Goal: Transaction & Acquisition: Purchase product/service

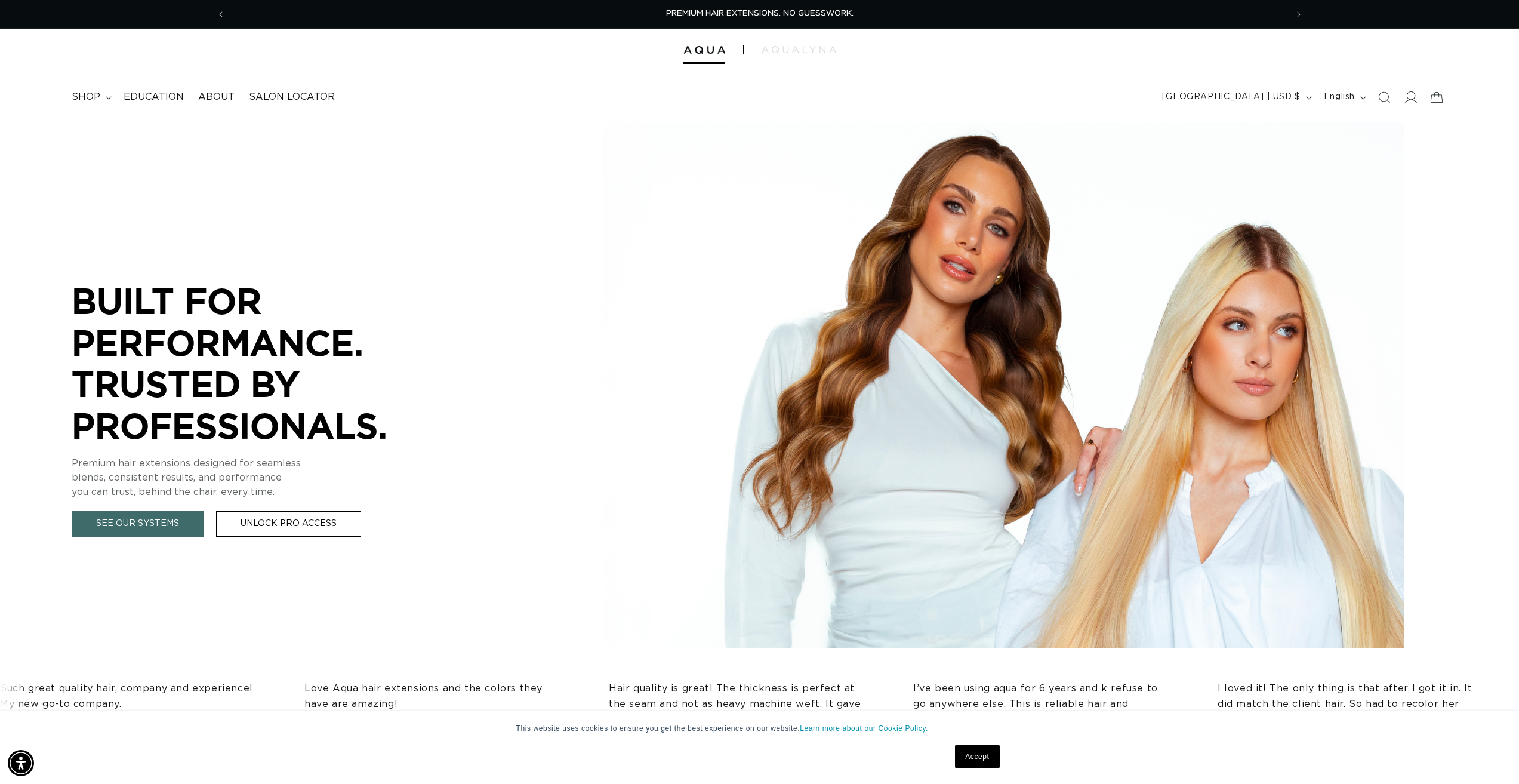
click at [1410, 97] on icon at bounding box center [1410, 97] width 12 height 12
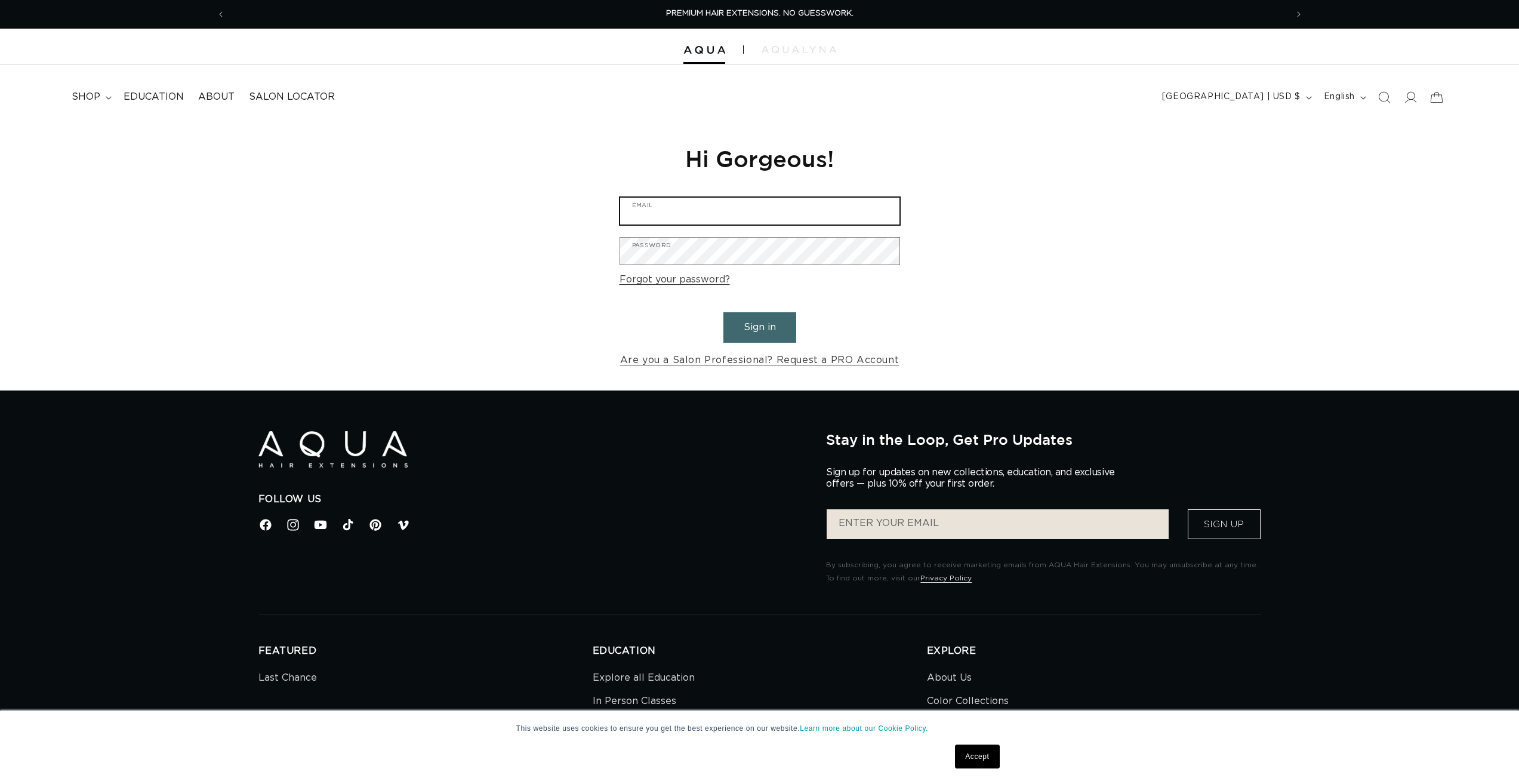
click at [657, 203] on input "Email" at bounding box center [760, 211] width 279 height 27
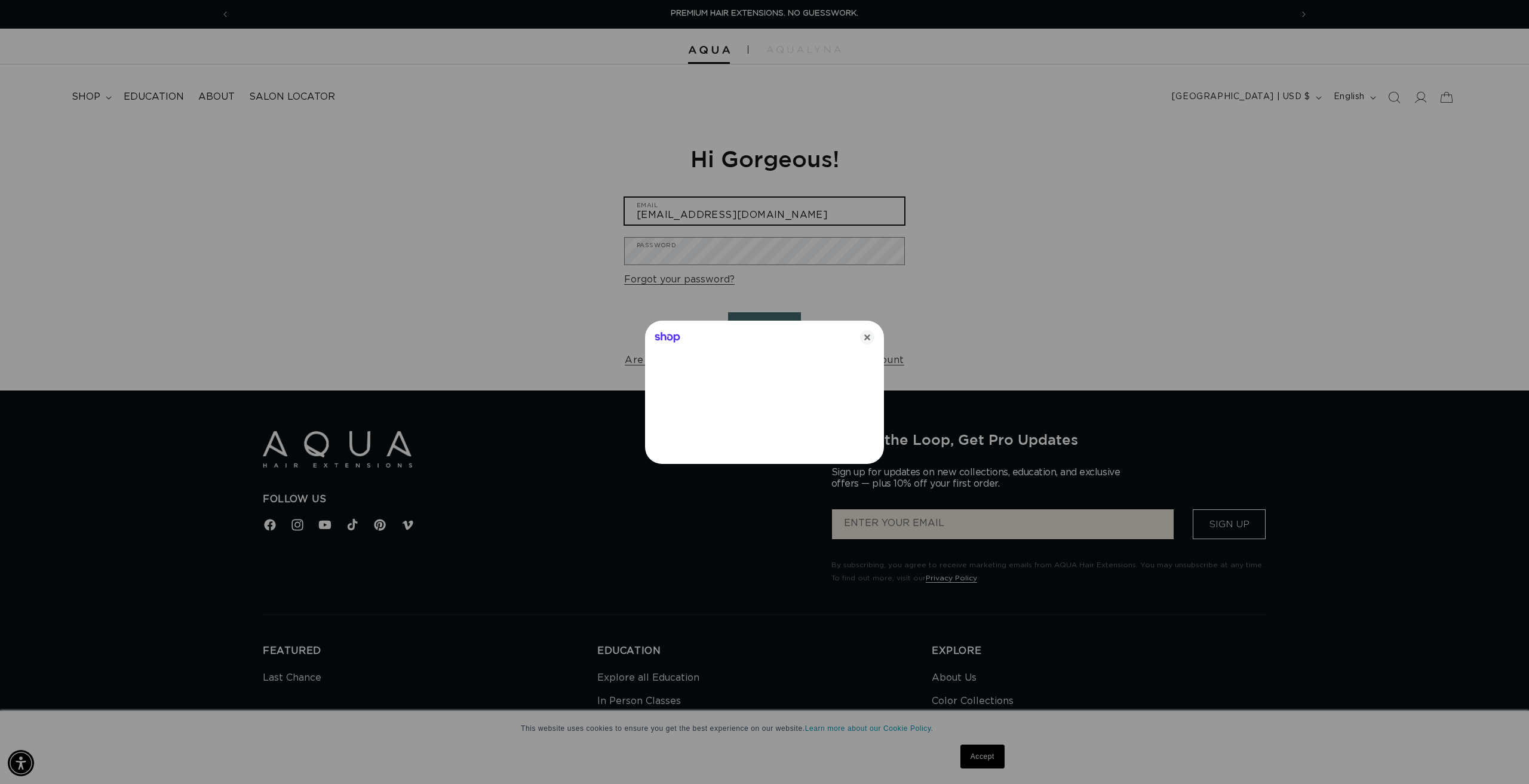
type input "ameliarandall84@gmail.com"
click at [872, 339] on icon "Close" at bounding box center [867, 337] width 14 height 14
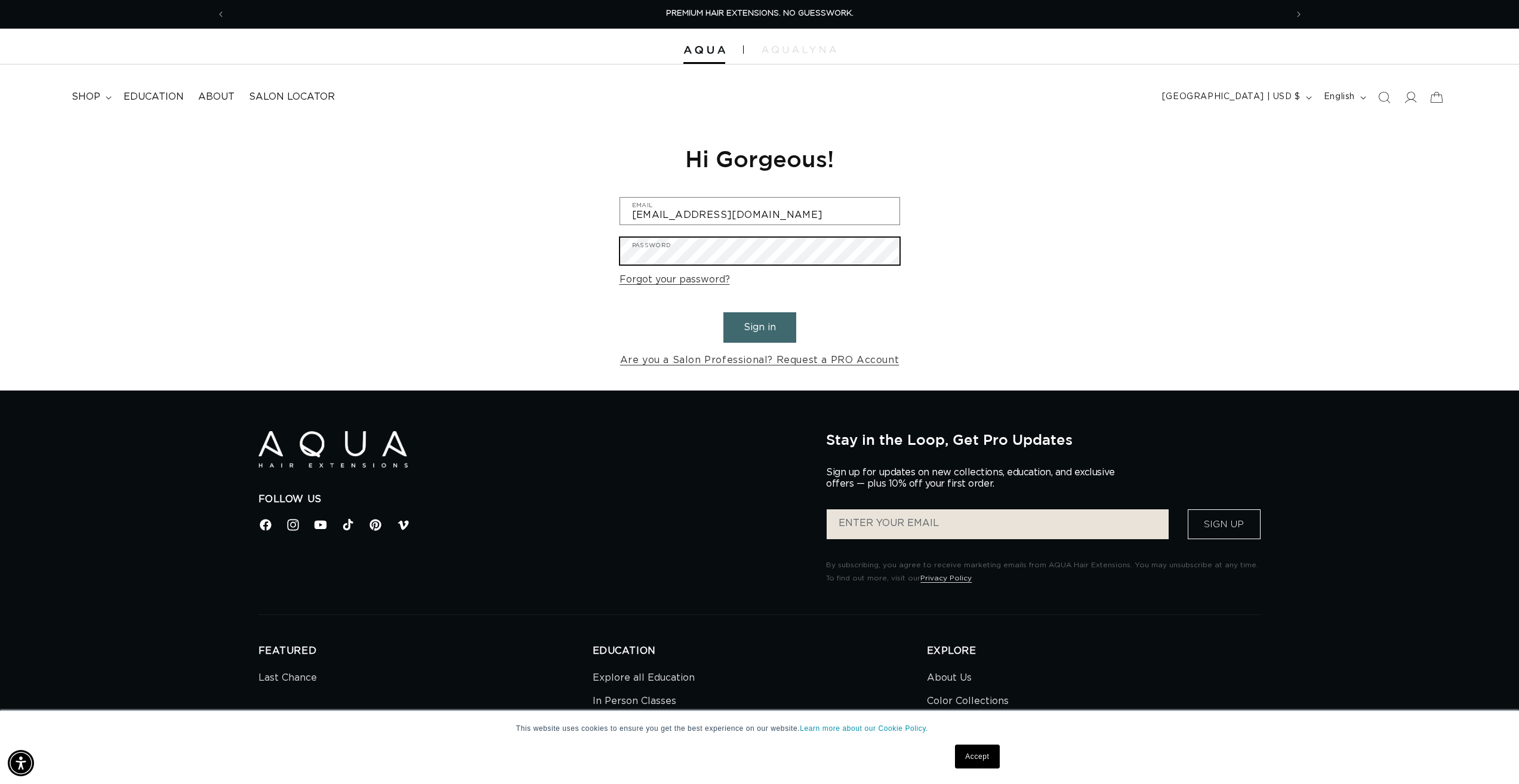
click at [723, 312] on button "Sign in" at bounding box center [760, 328] width 73 height 31
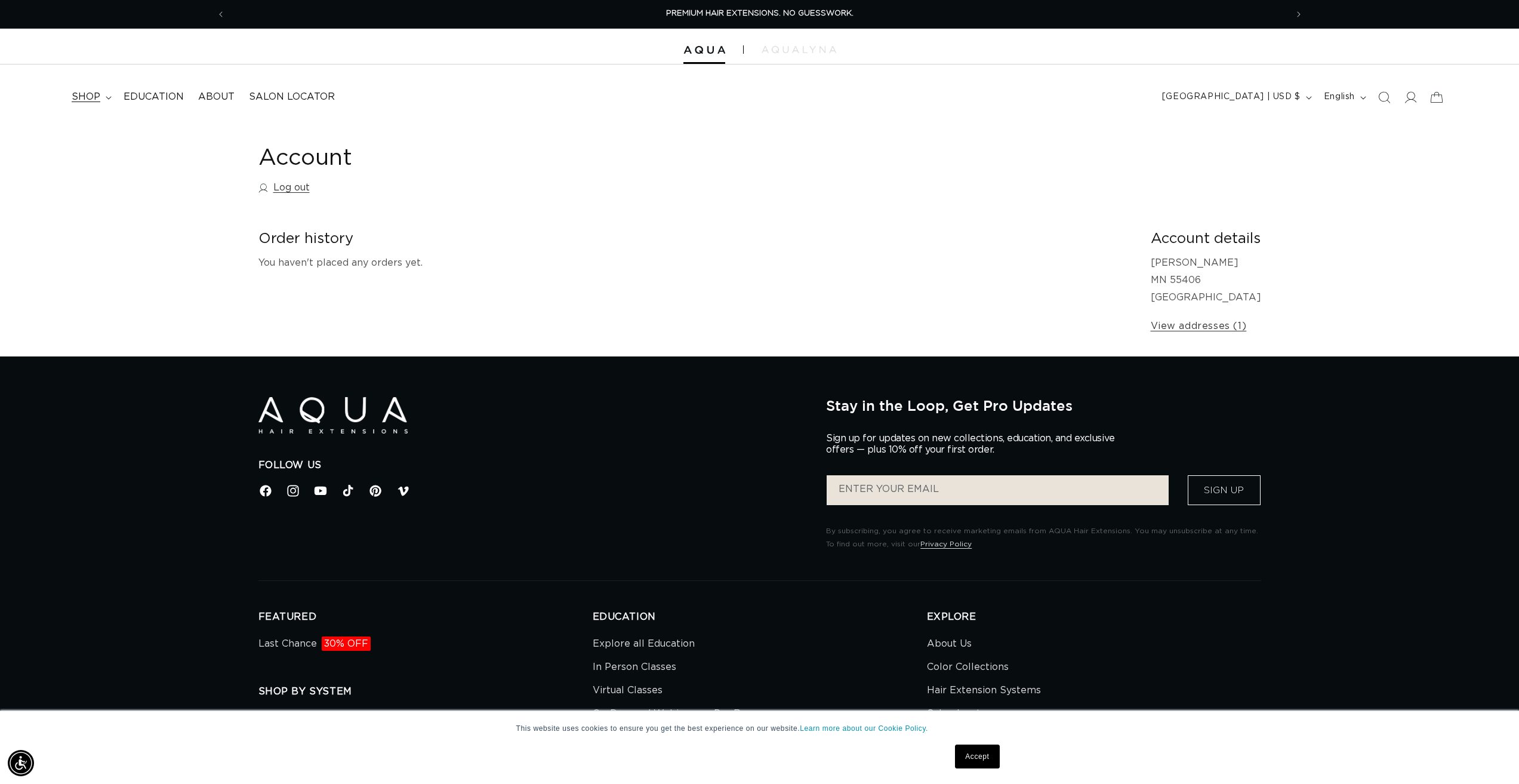
click at [73, 92] on span "shop" at bounding box center [85, 97] width 29 height 12
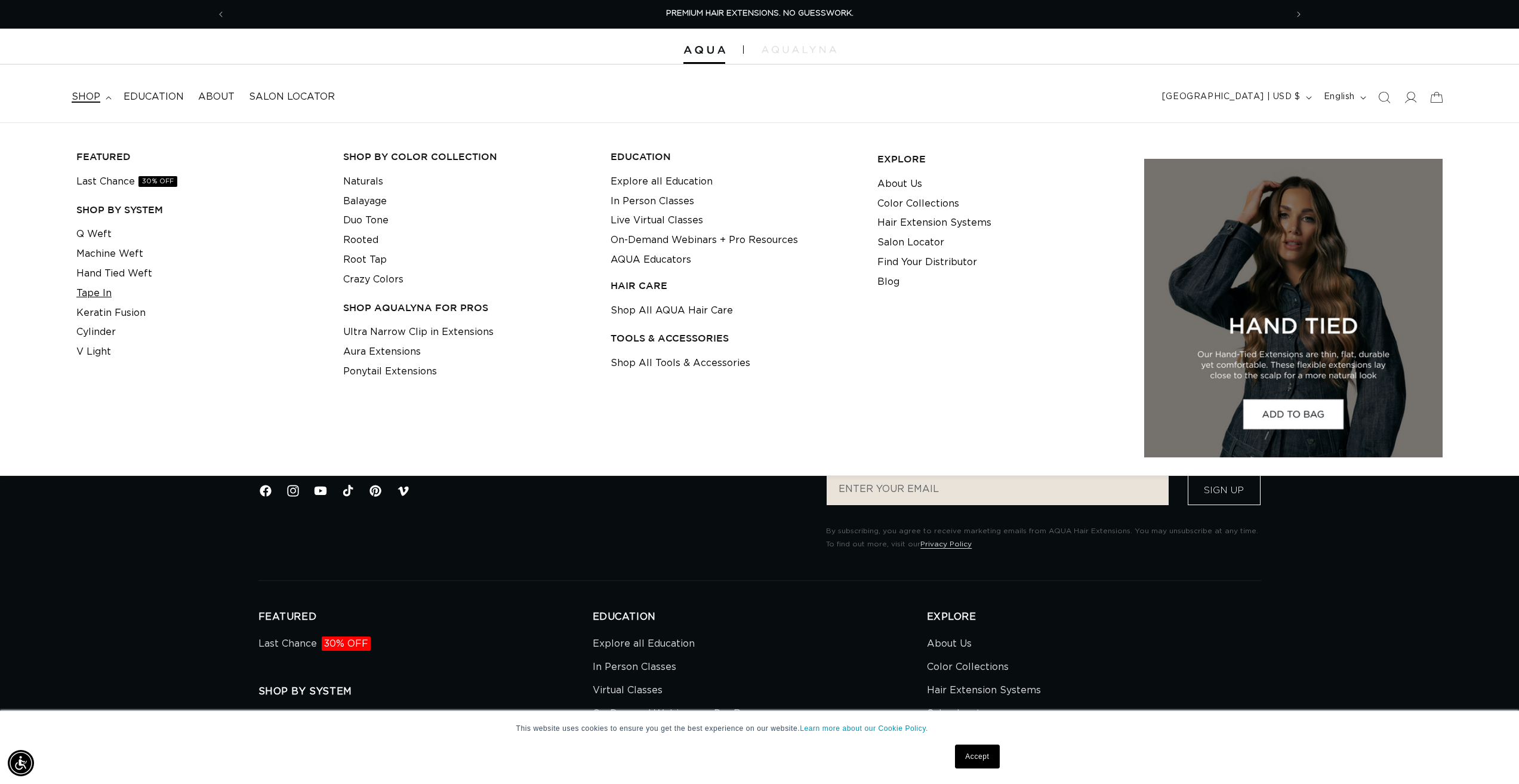
click at [93, 292] on link "Tape In" at bounding box center [93, 293] width 35 height 20
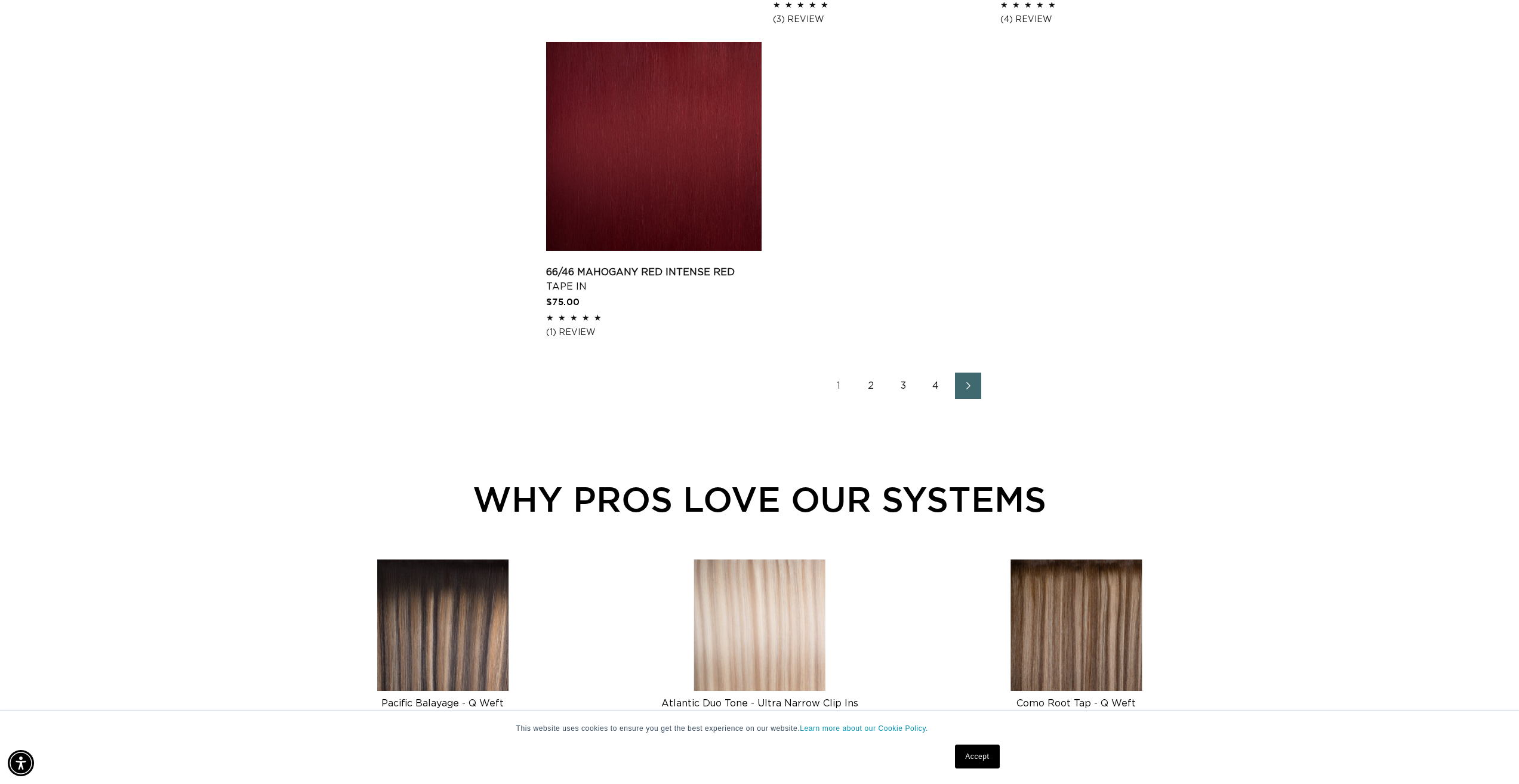
scroll to position [1810, 0]
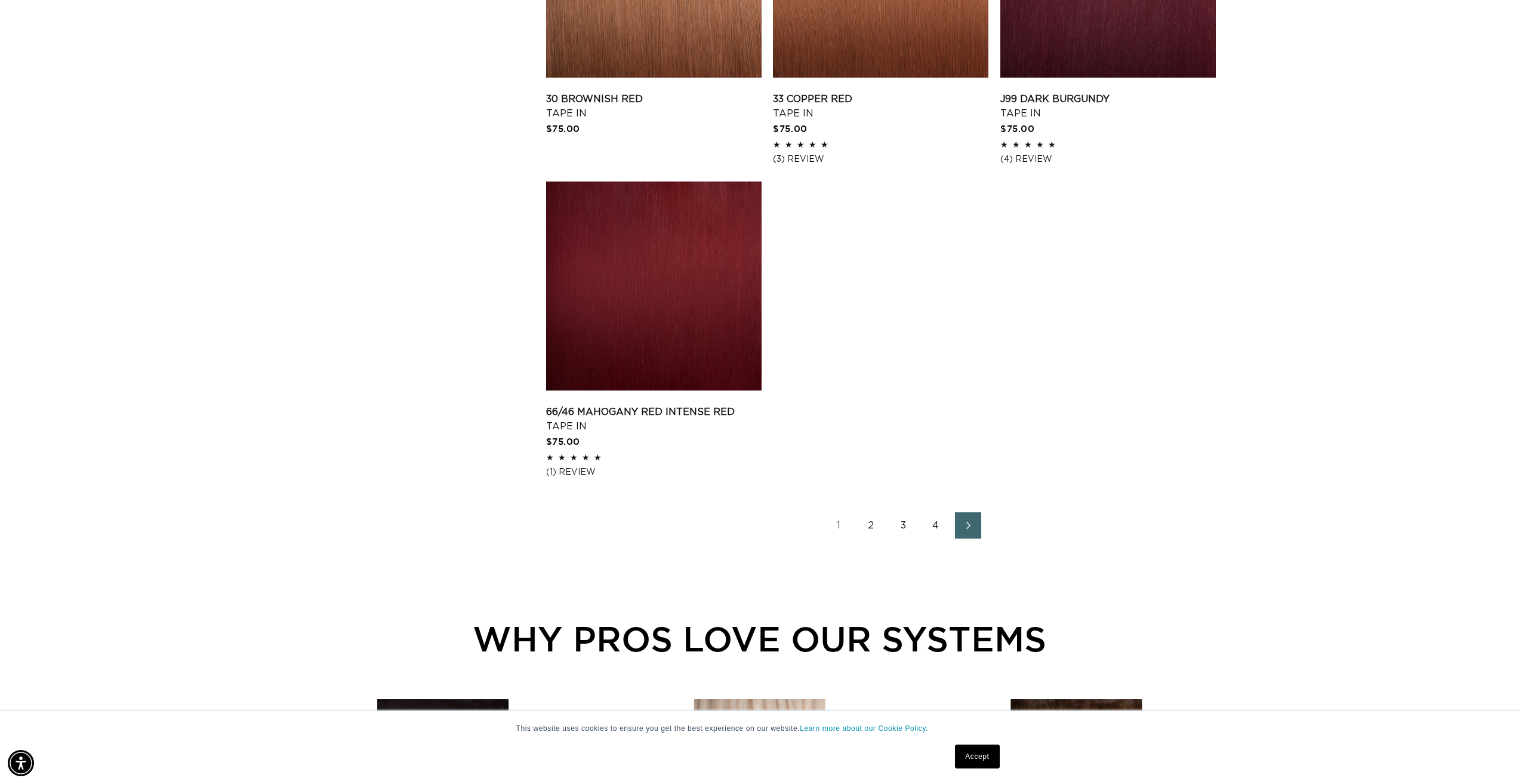
click at [895, 522] on link "3" at bounding box center [903, 525] width 26 height 26
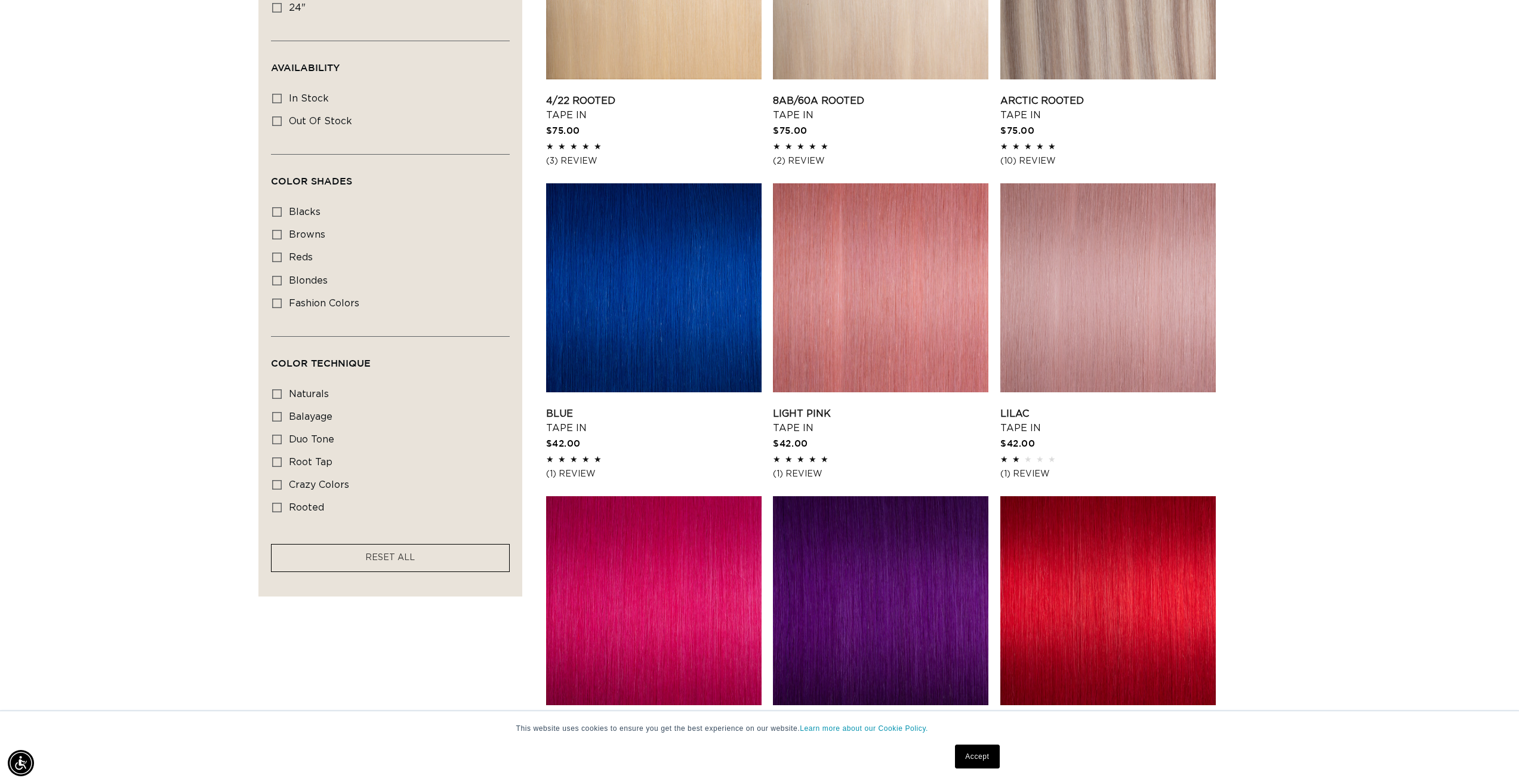
scroll to position [418, 0]
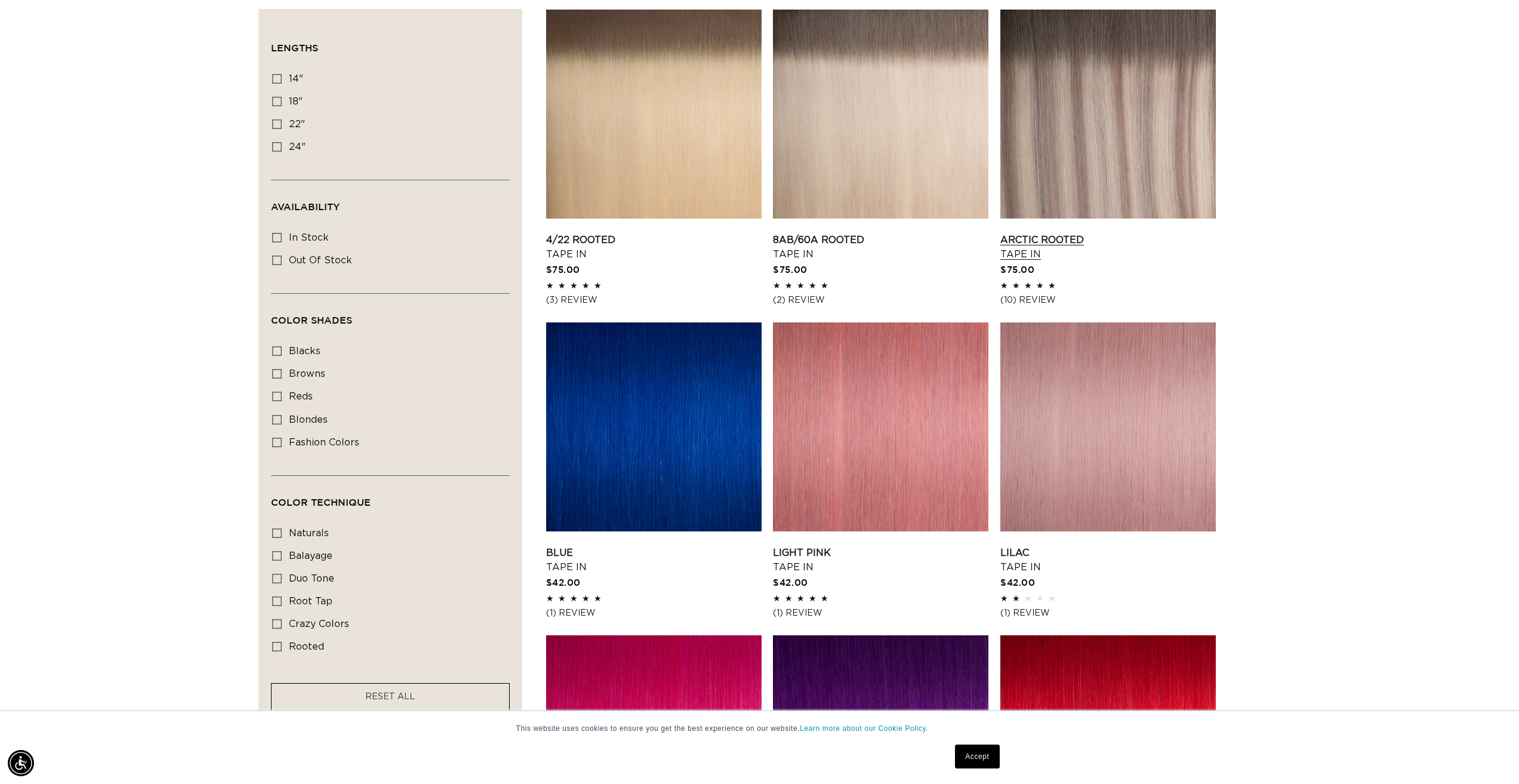
click at [1046, 234] on link "Arctic Rooted Tape In" at bounding box center [1108, 247] width 215 height 29
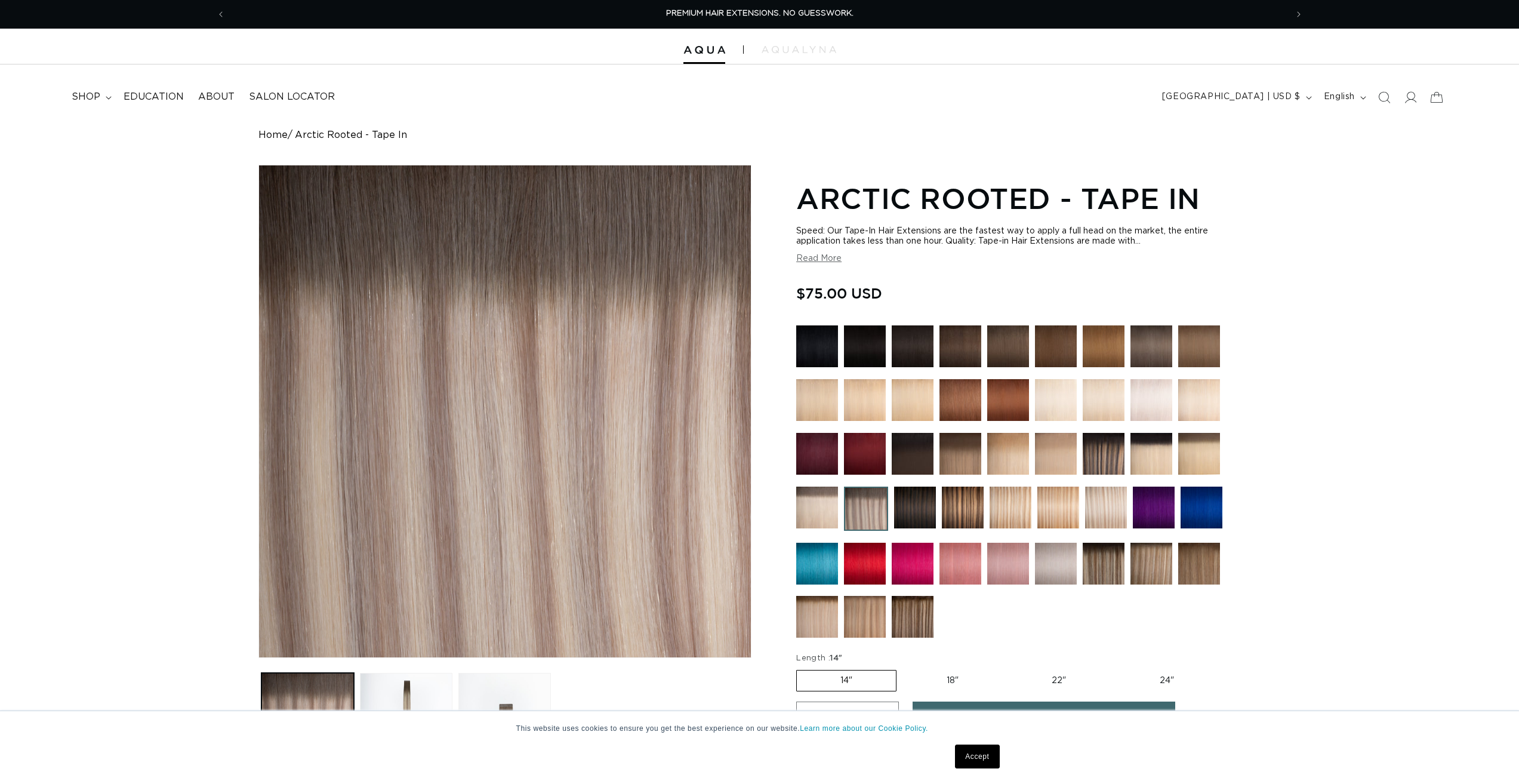
scroll to position [279, 0]
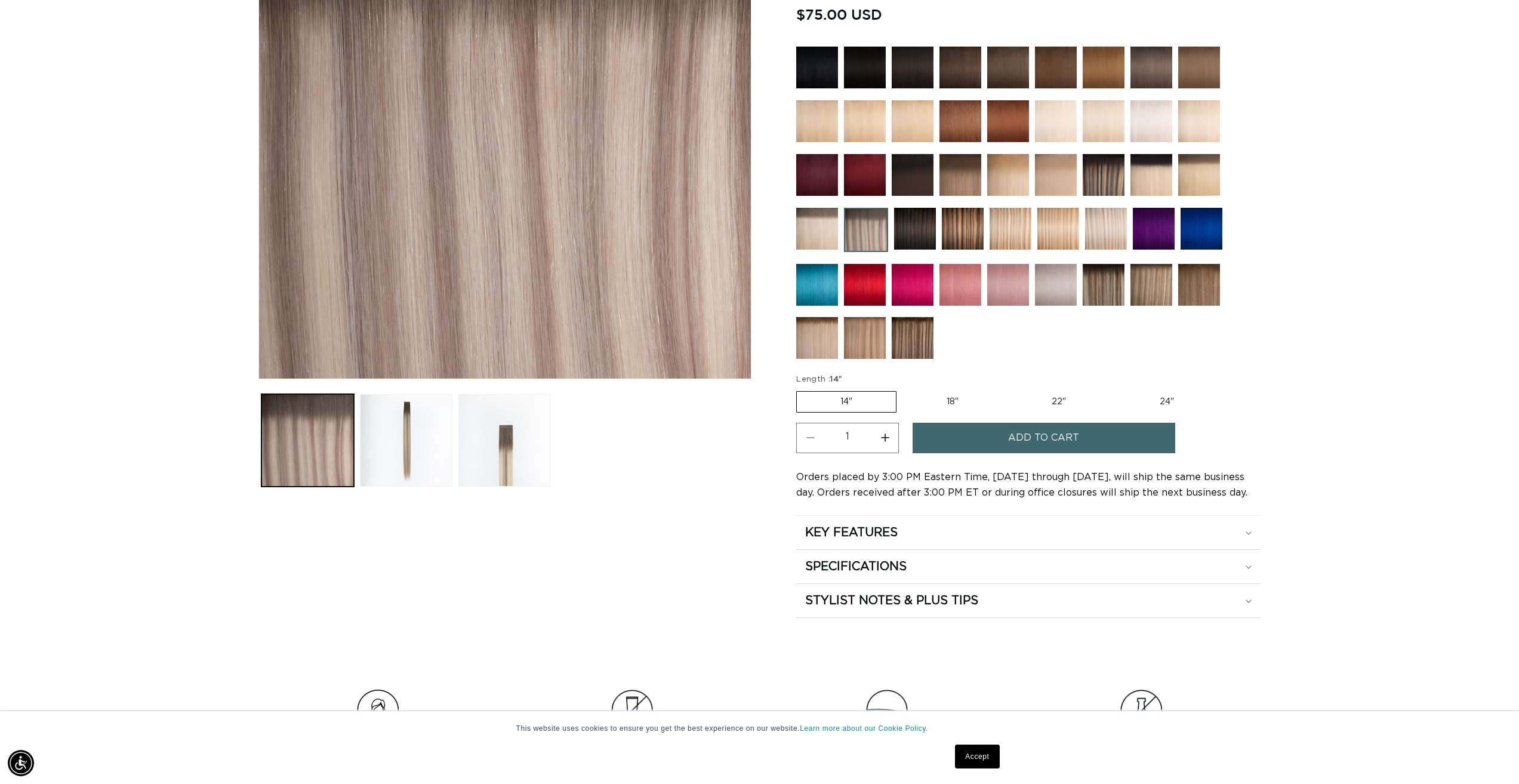
click at [1049, 399] on label "22" Variant sold out or unavailable" at bounding box center [1059, 402] width 101 height 20
click at [1009, 389] on input "22" Variant sold out or unavailable" at bounding box center [1009, 389] width 1 height 1
radio input "true"
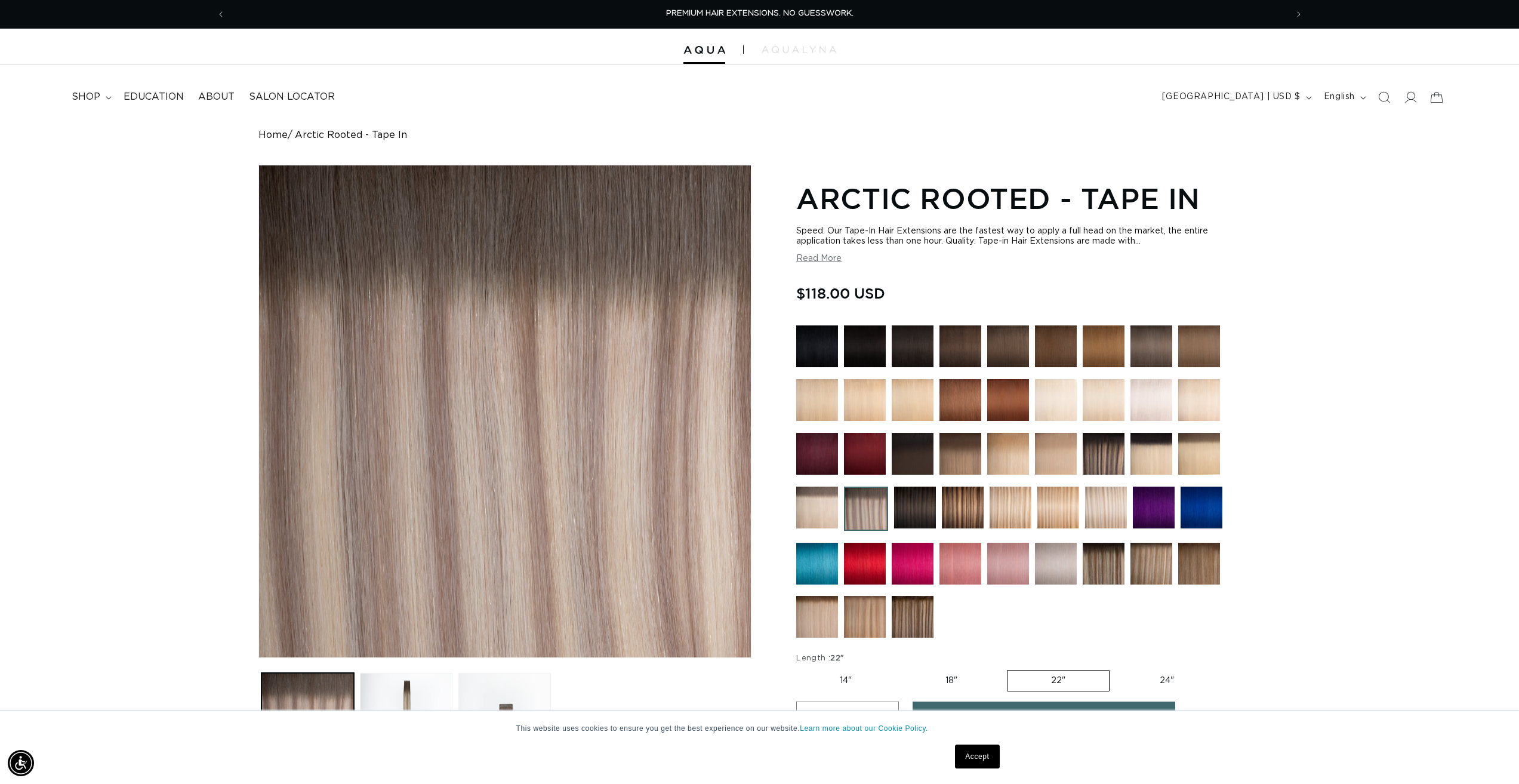
scroll to position [139, 0]
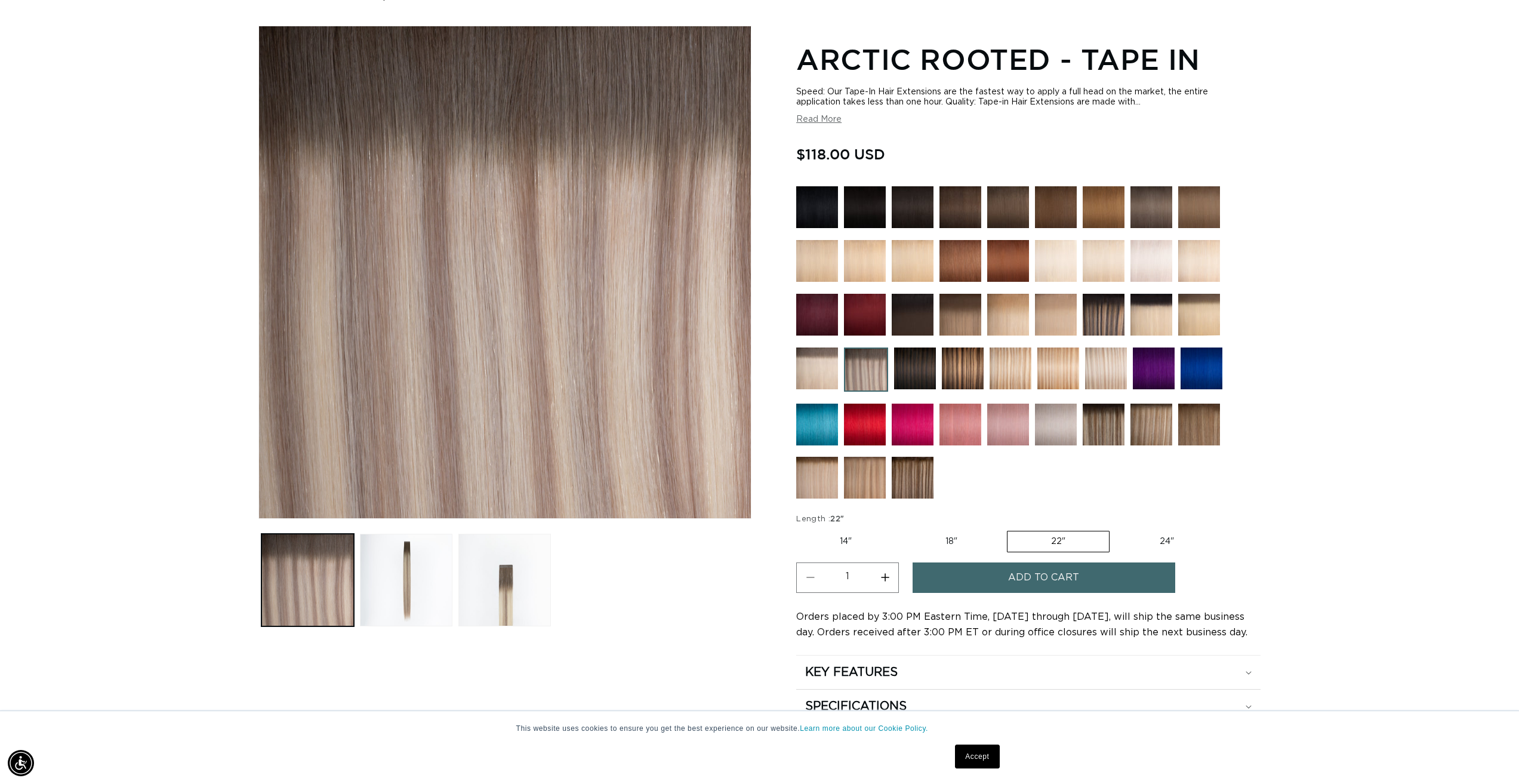
click at [979, 575] on button "Add to cart" at bounding box center [1044, 577] width 263 height 31
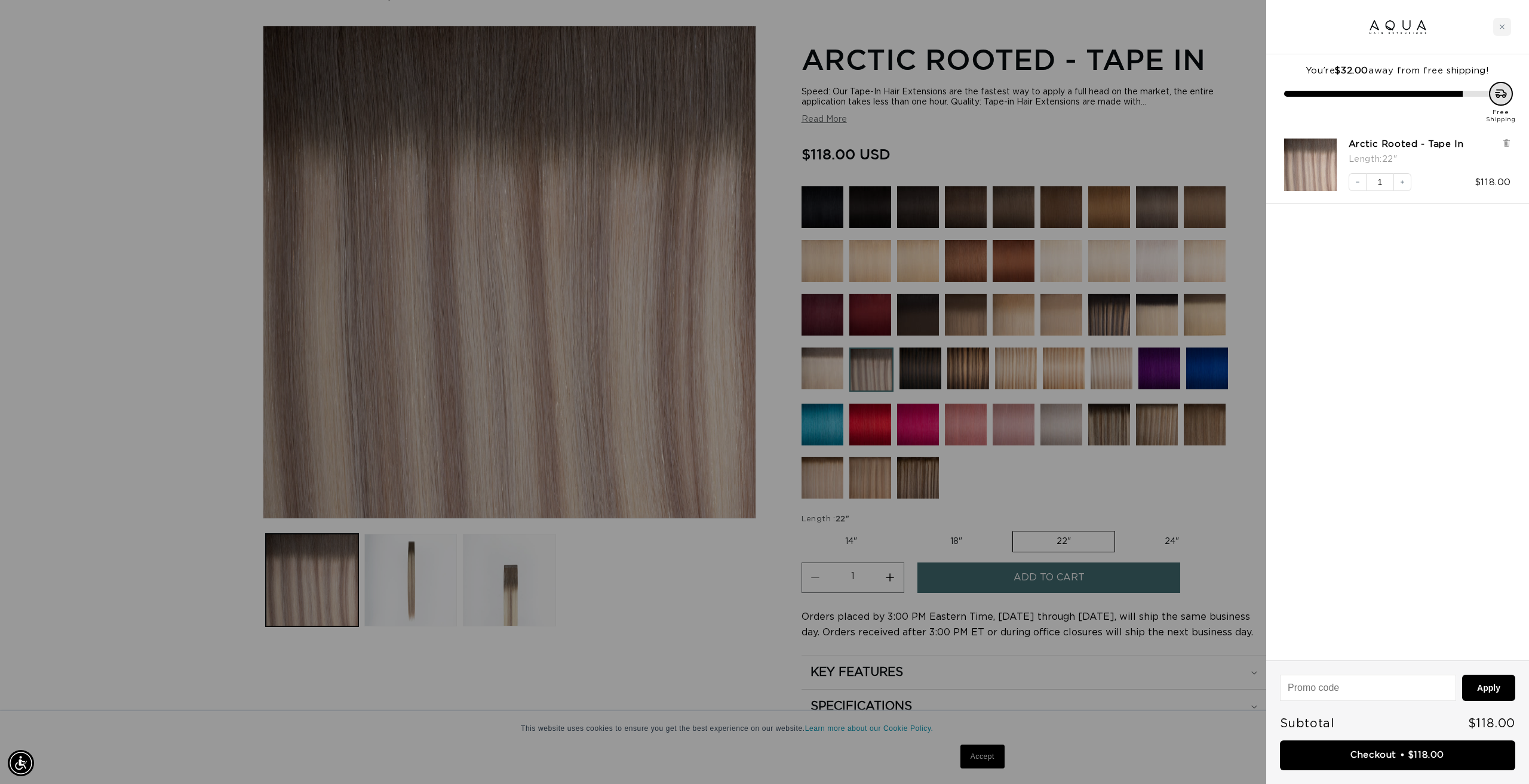
click at [1212, 496] on div at bounding box center [764, 392] width 1529 height 784
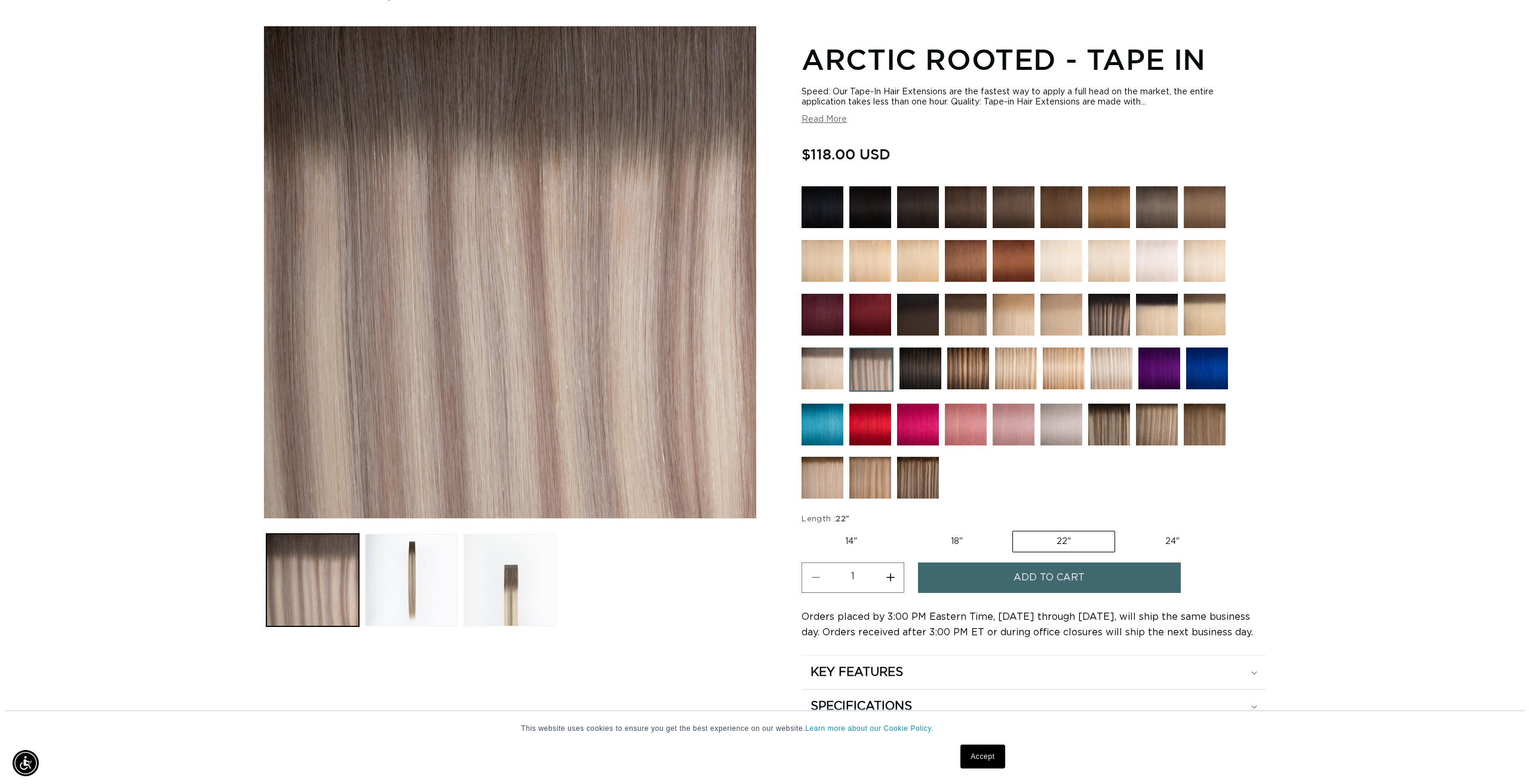
scroll to position [0, 0]
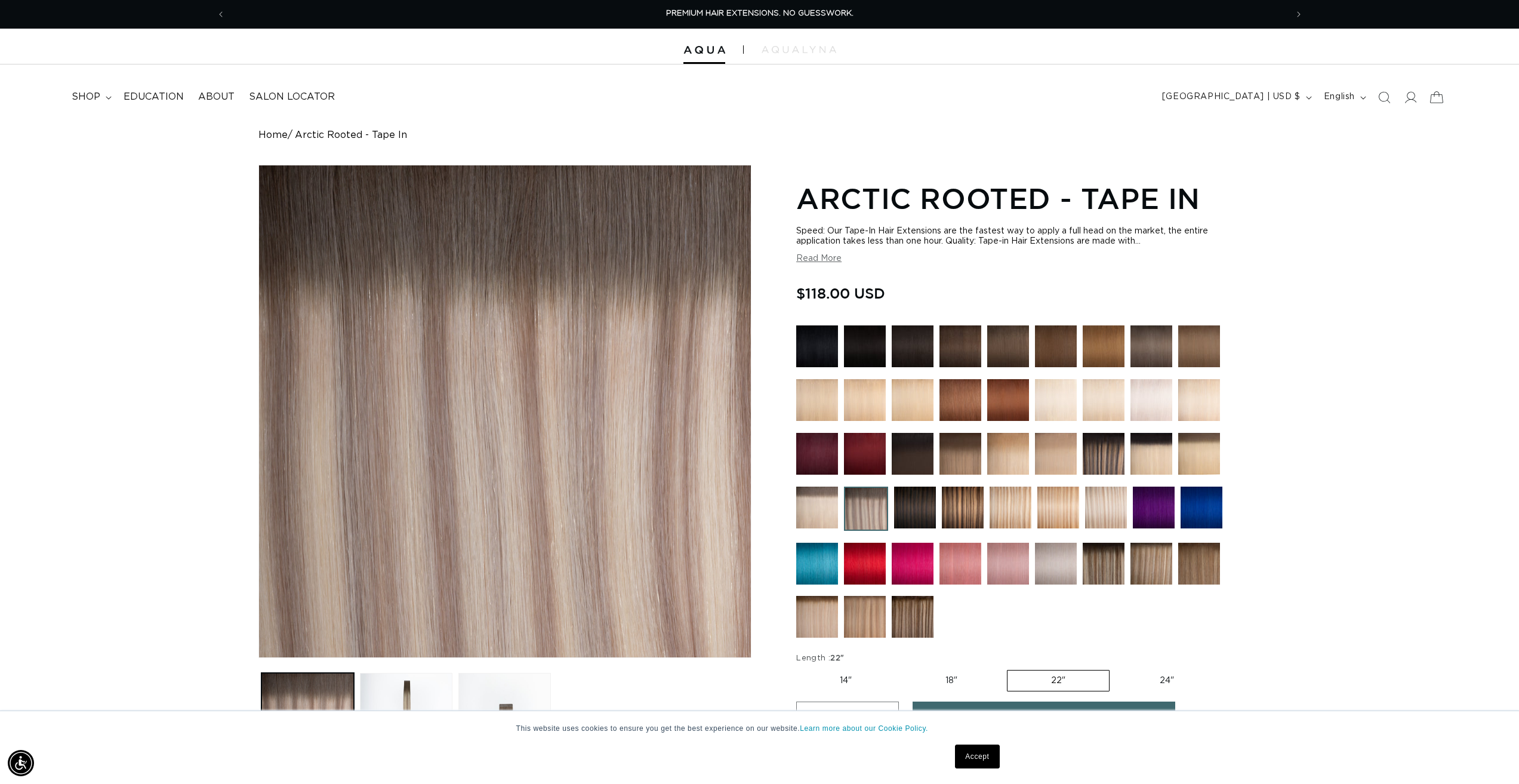
click at [1440, 98] on icon at bounding box center [1437, 97] width 28 height 28
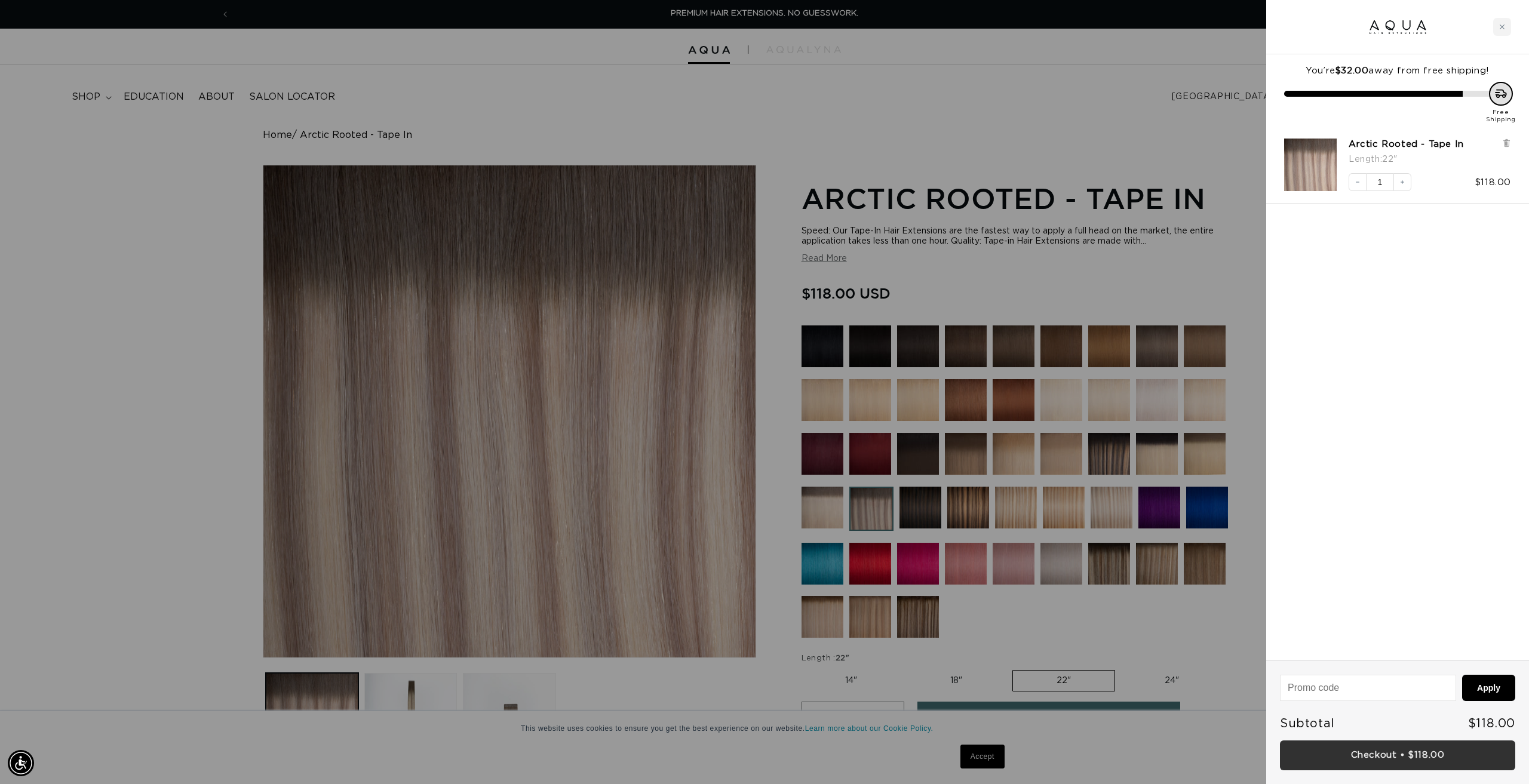
click at [1363, 750] on link "Checkout • $118.00" at bounding box center [1397, 756] width 235 height 31
